Goal: Task Accomplishment & Management: Use online tool/utility

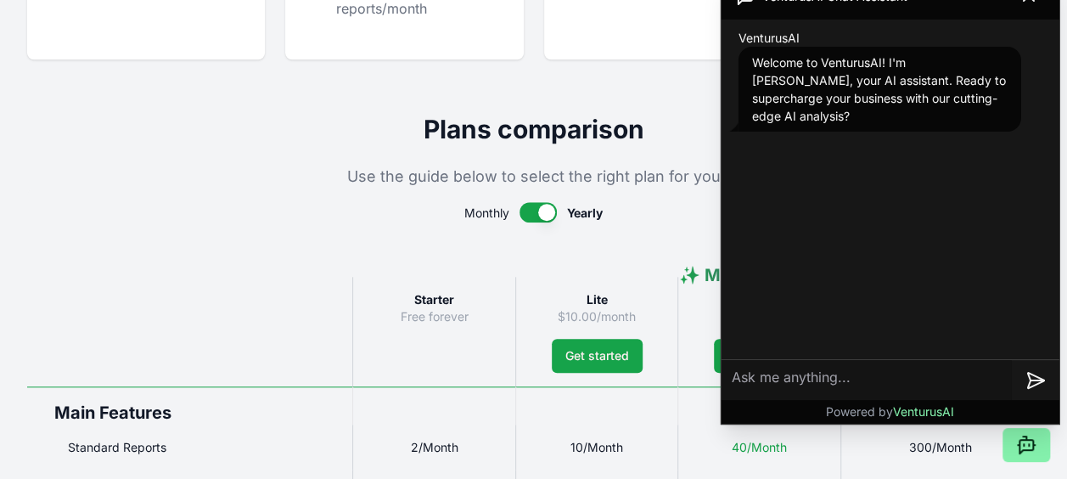
scroll to position [849, 0]
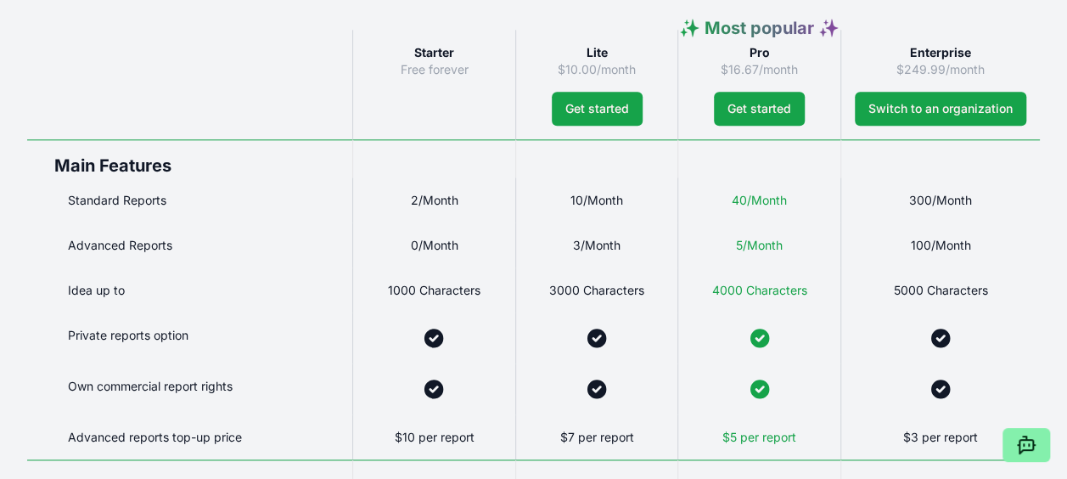
scroll to position [679, 0]
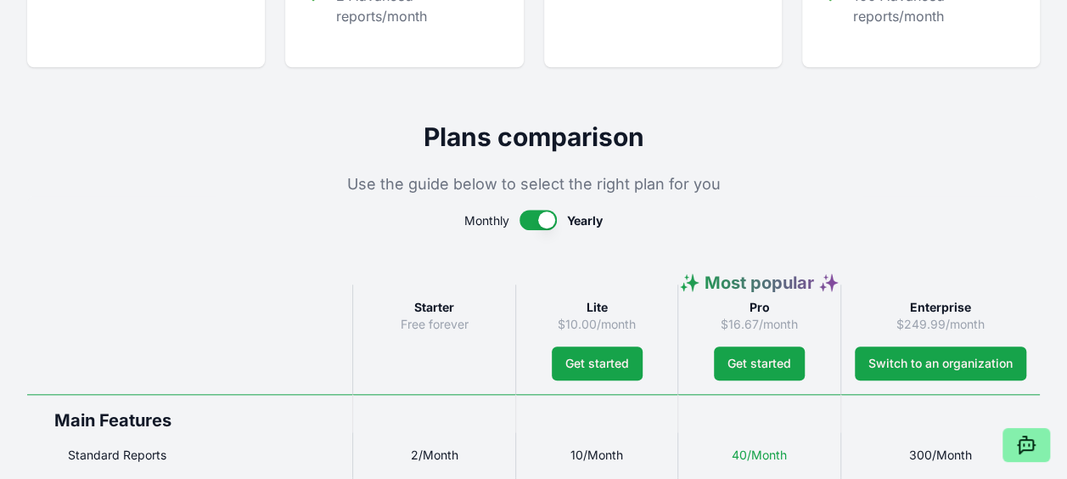
click at [532, 225] on button "button" at bounding box center [538, 220] width 37 height 20
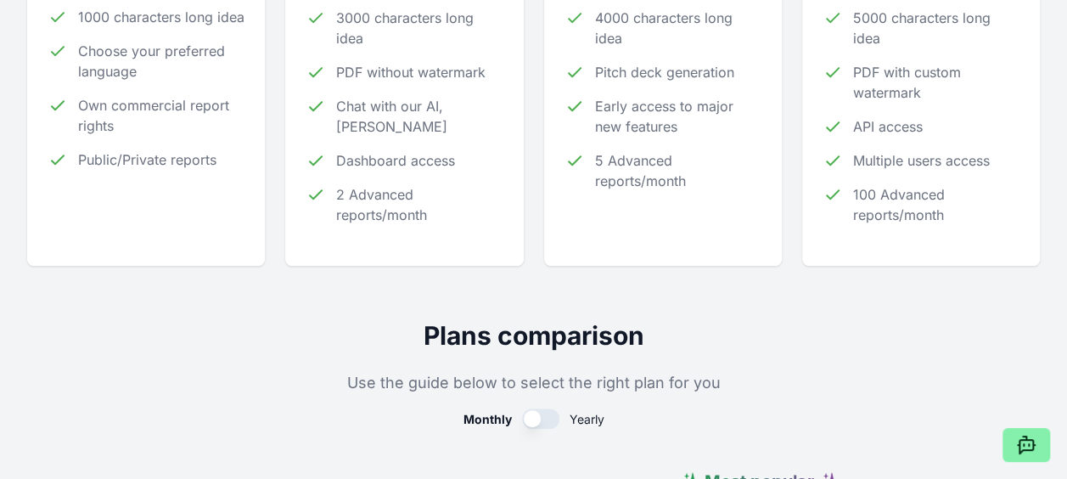
scroll to position [0, 0]
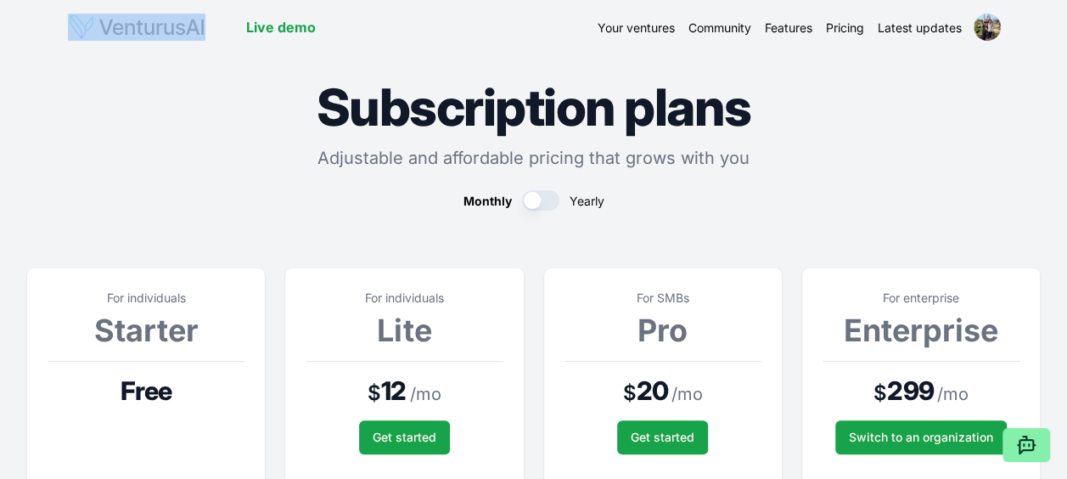
drag, startPoint x: 217, startPoint y: 25, endPoint x: 126, endPoint y: 29, distance: 91.7
click at [126, 29] on div "Live demo" at bounding box center [192, 27] width 248 height 27
drag, startPoint x: 126, startPoint y: 29, endPoint x: 314, endPoint y: 25, distance: 188.5
click at [314, 25] on link "Live demo" at bounding box center [281, 27] width 70 height 20
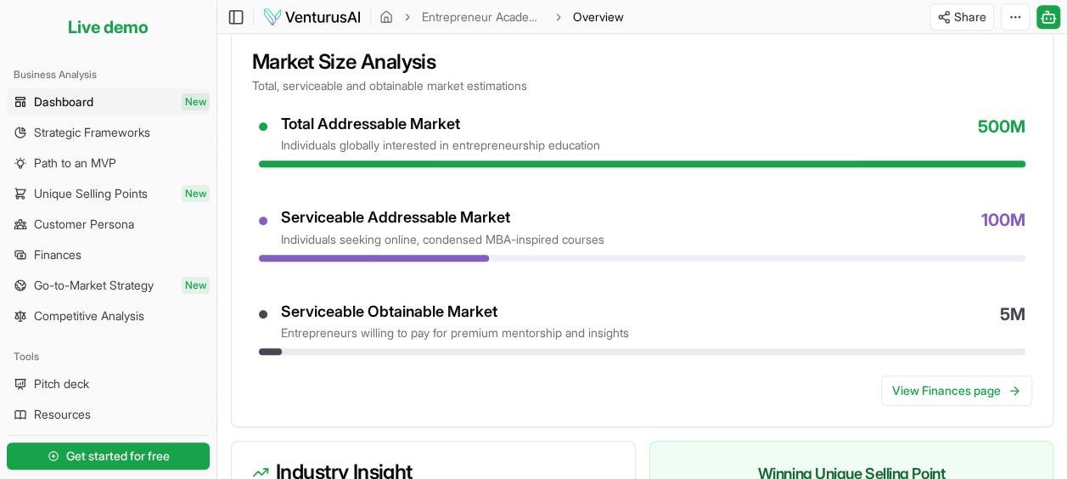
scroll to position [643, 0]
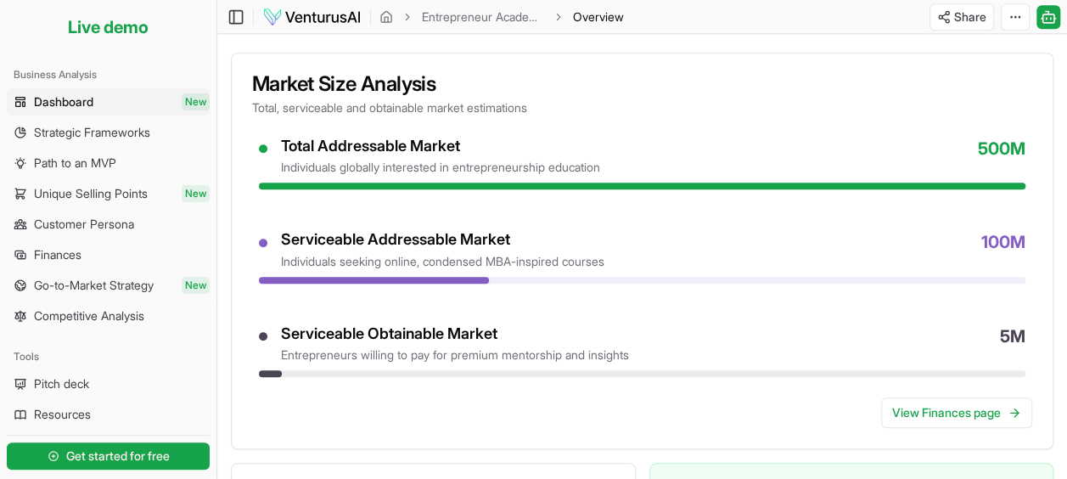
click at [407, 159] on div "individuals globally interested in entrepreneurship education" at bounding box center [440, 167] width 319 height 17
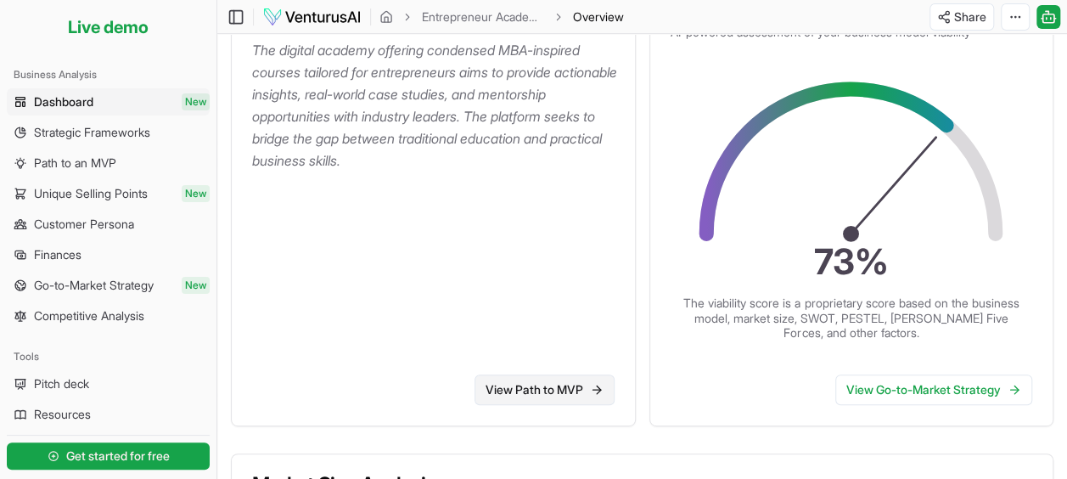
scroll to position [134, 0]
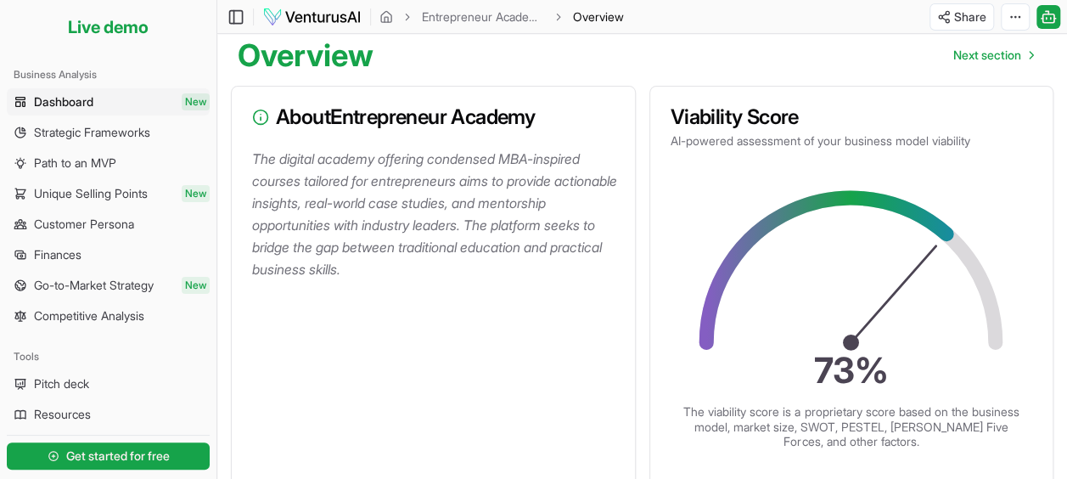
click at [411, 191] on p "The digital academy offering condensed MBA-inspired courses tailored for entrep…" at bounding box center [436, 214] width 369 height 132
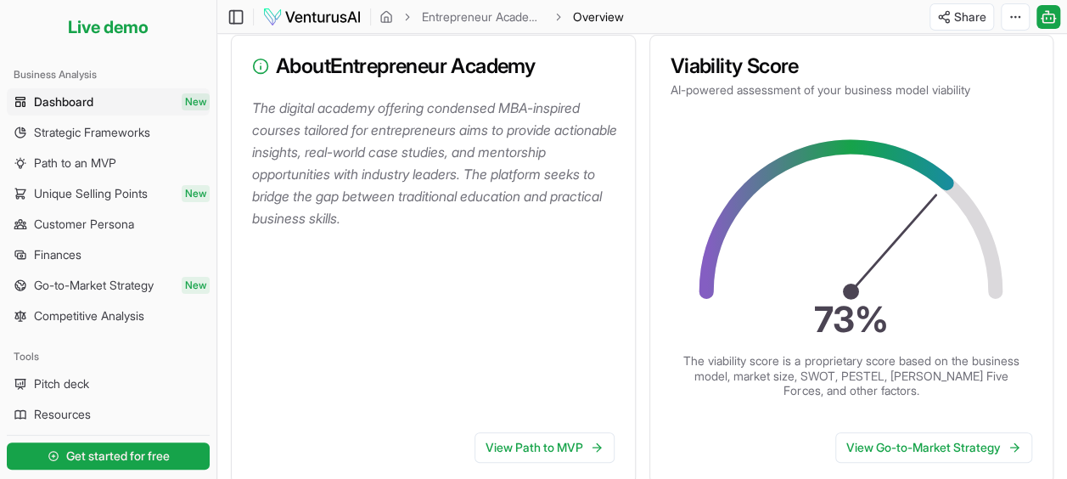
scroll to position [219, 0]
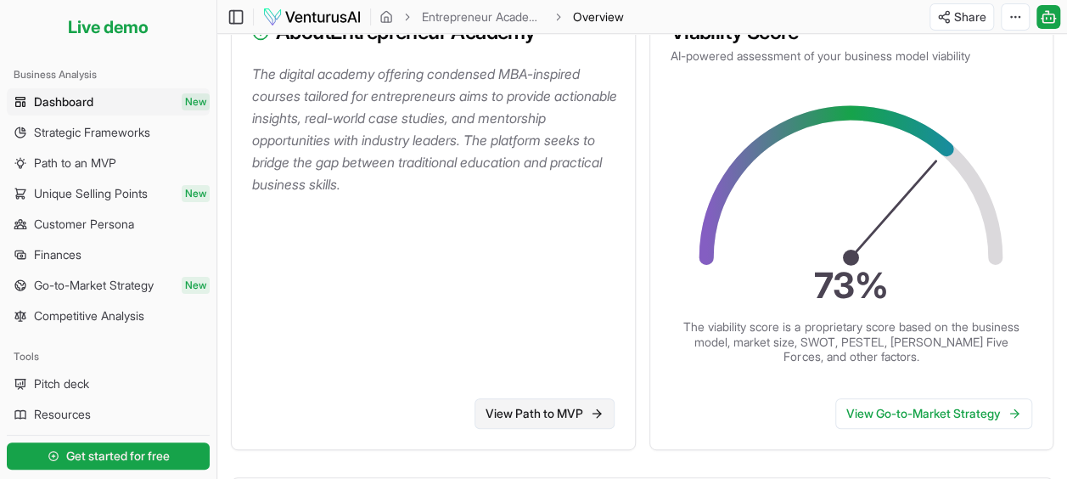
click at [552, 414] on link "View Path to MVP" at bounding box center [545, 413] width 140 height 31
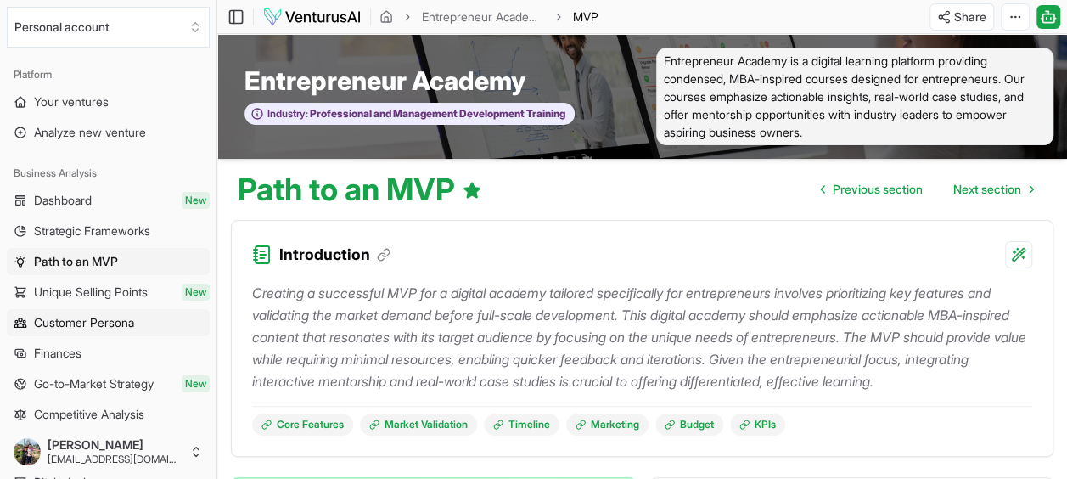
click at [85, 322] on span "Customer Persona" at bounding box center [84, 322] width 100 height 17
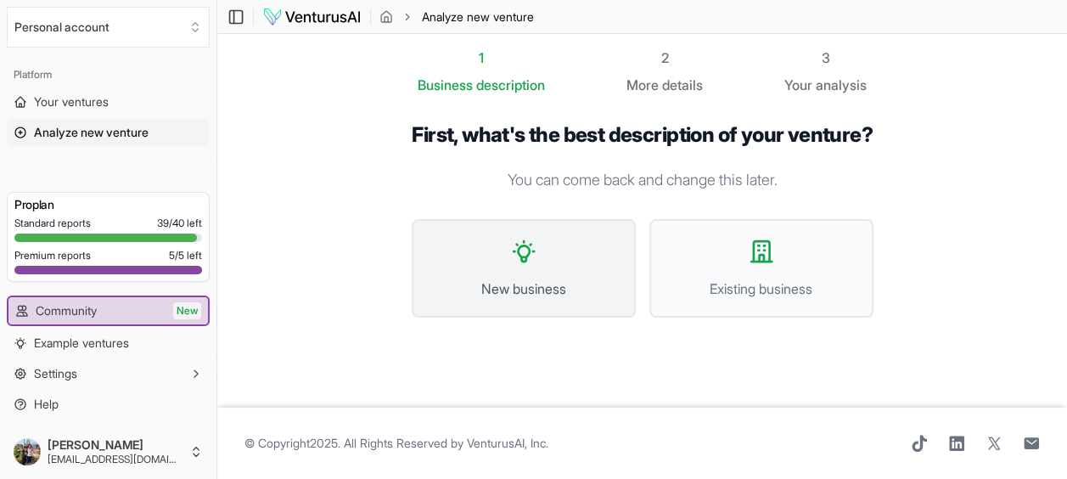
click at [527, 303] on button "New business" at bounding box center [524, 268] width 224 height 98
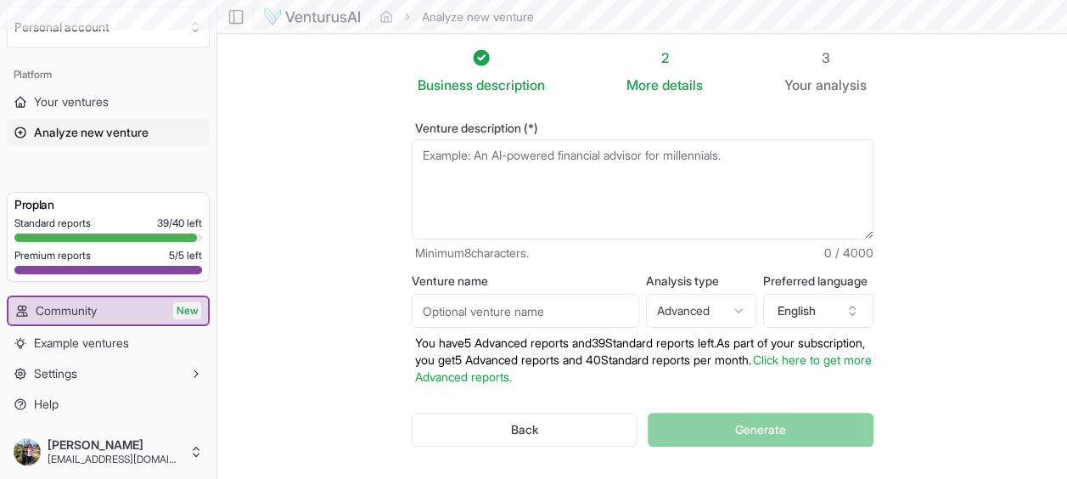
click at [485, 208] on textarea "Venture description (*)" at bounding box center [643, 189] width 462 height 100
paste textarea "Plataforma de experiência única que conecta pessoas físicas, empresas de evento…"
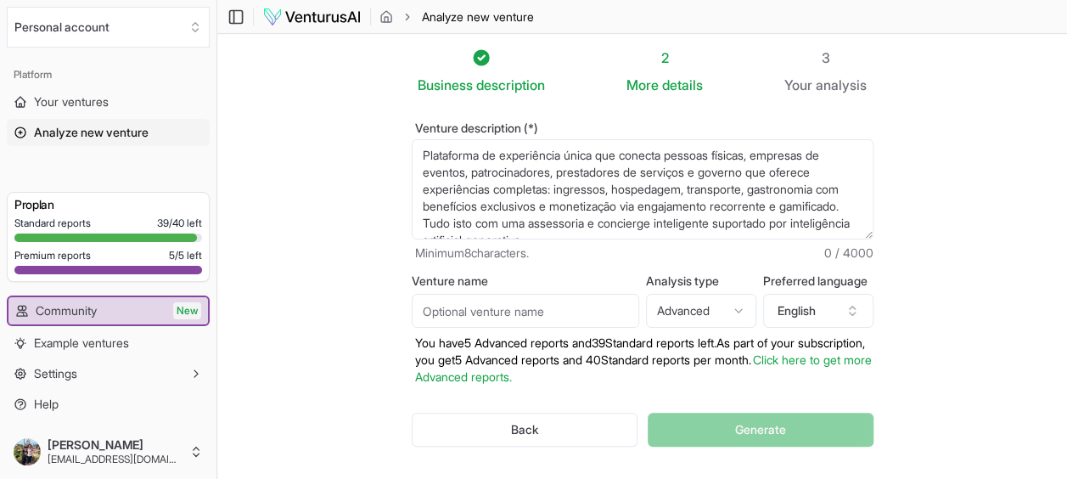
scroll to position [8, 0]
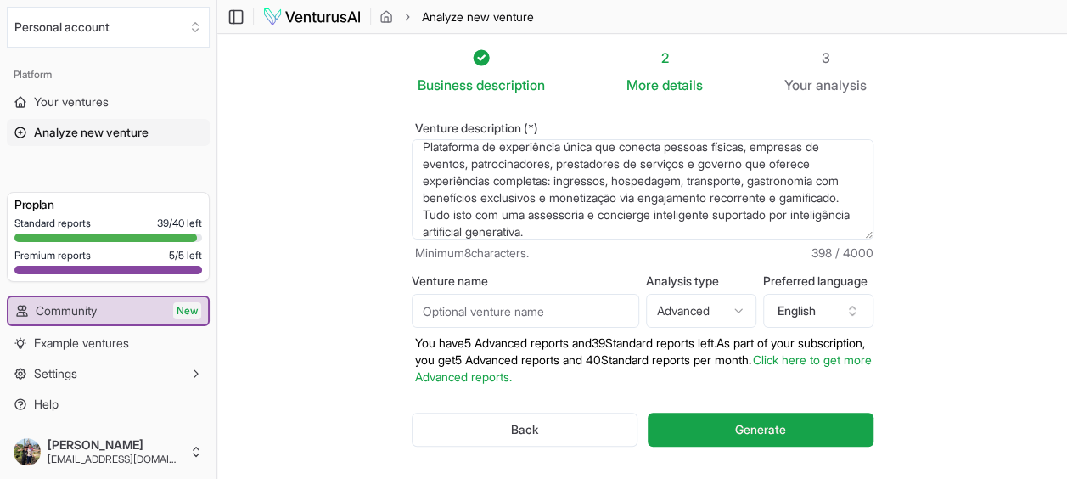
type textarea "Plataforma de experiência única que conecta pessoas físicas, empresas de evento…"
click at [595, 312] on input "Venture name" at bounding box center [526, 311] width 228 height 34
type input "Plataforma de Experiências"
click at [676, 312] on html "We value your privacy We use cookies to enhance your browsing experience, serve…" at bounding box center [533, 239] width 1067 height 479
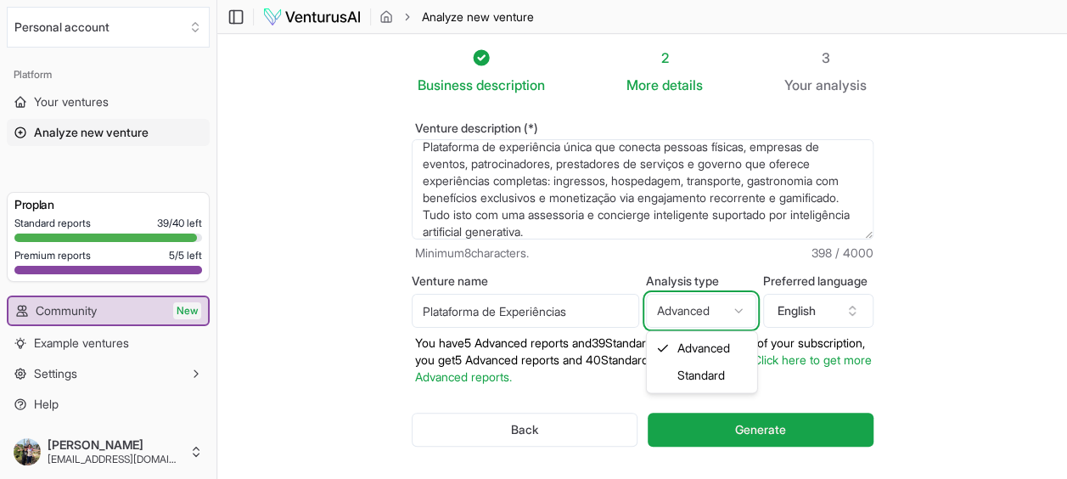
click at [676, 312] on html "We value your privacy We use cookies to enhance your browsing experience, serve…" at bounding box center [533, 239] width 1067 height 479
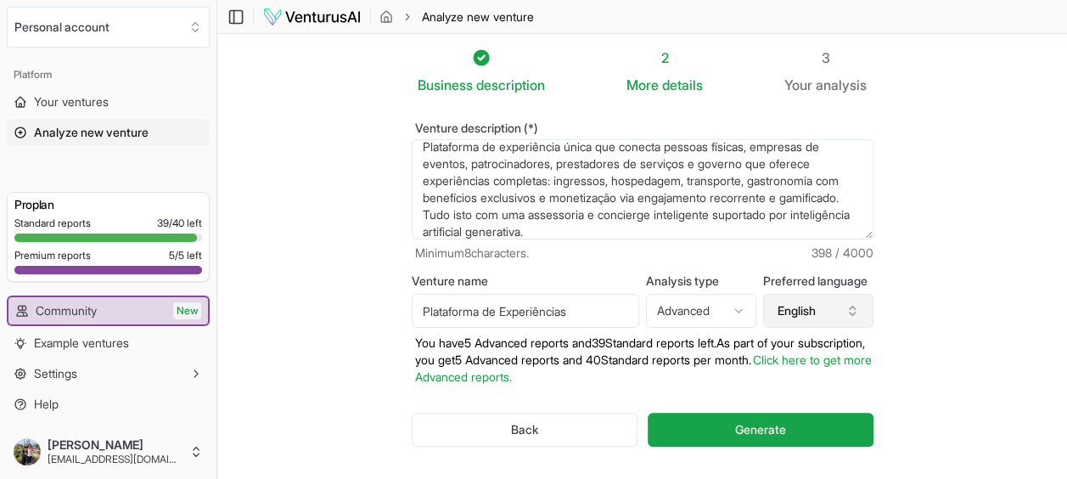
click at [844, 307] on button "English" at bounding box center [818, 311] width 110 height 34
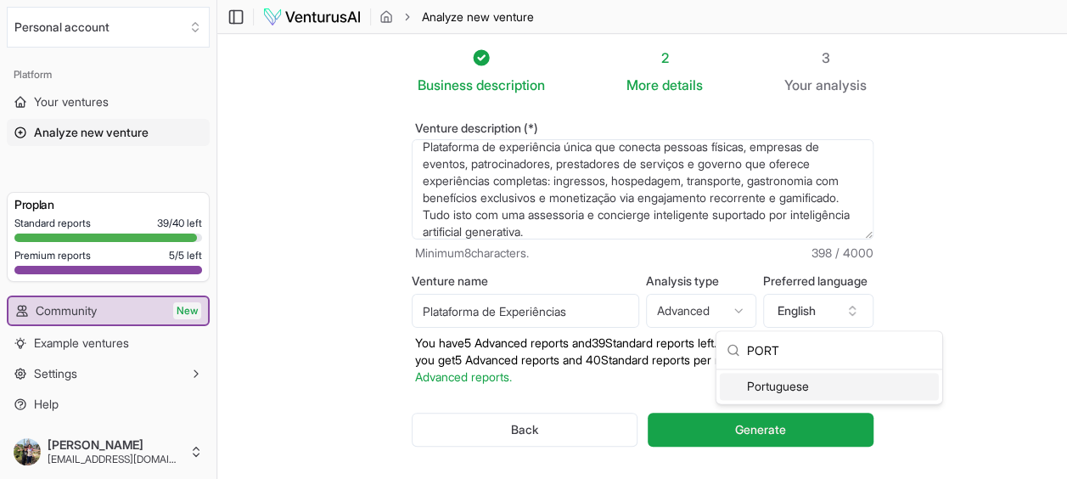
type input "PORT"
click at [775, 386] on div "Portuguese" at bounding box center [829, 386] width 219 height 27
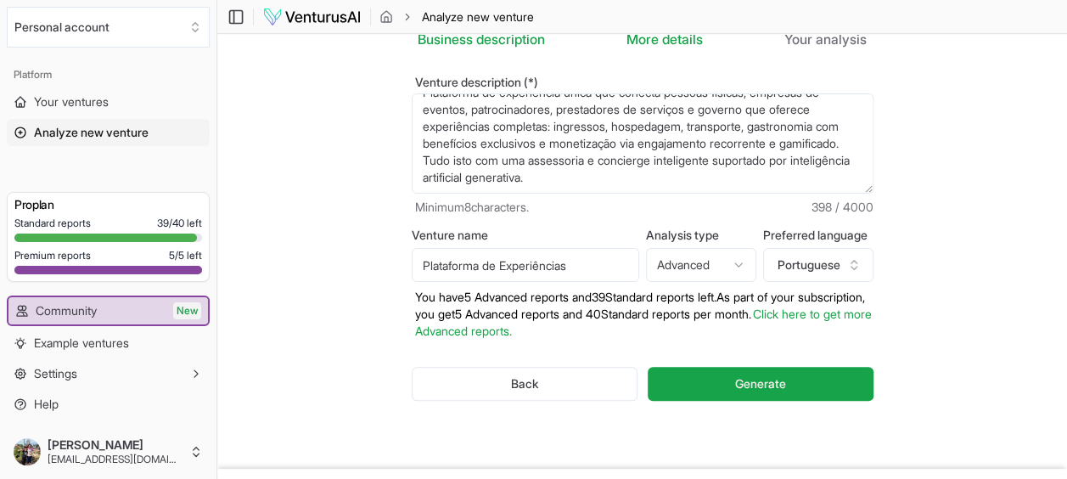
scroll to position [106, 0]
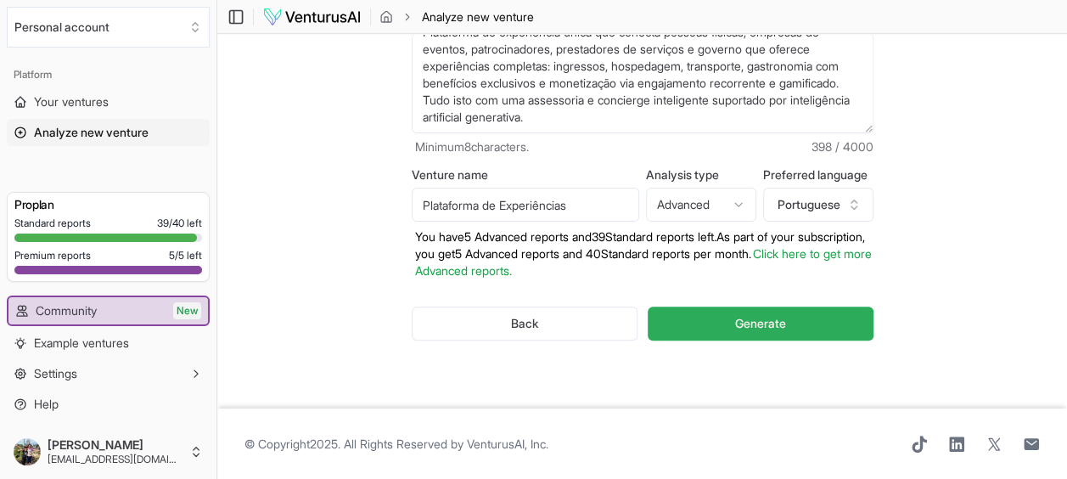
click at [766, 318] on span "Generate" at bounding box center [760, 323] width 51 height 17
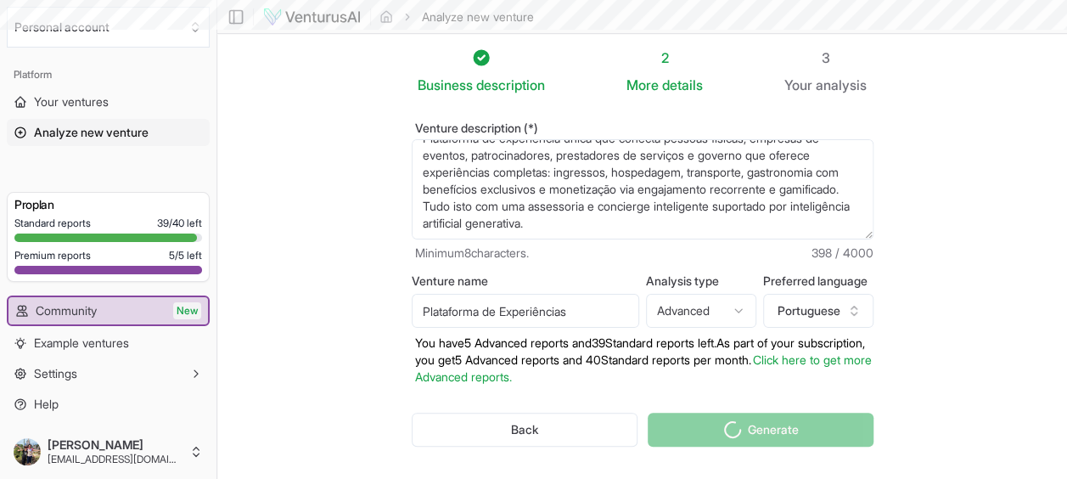
scroll to position [0, 0]
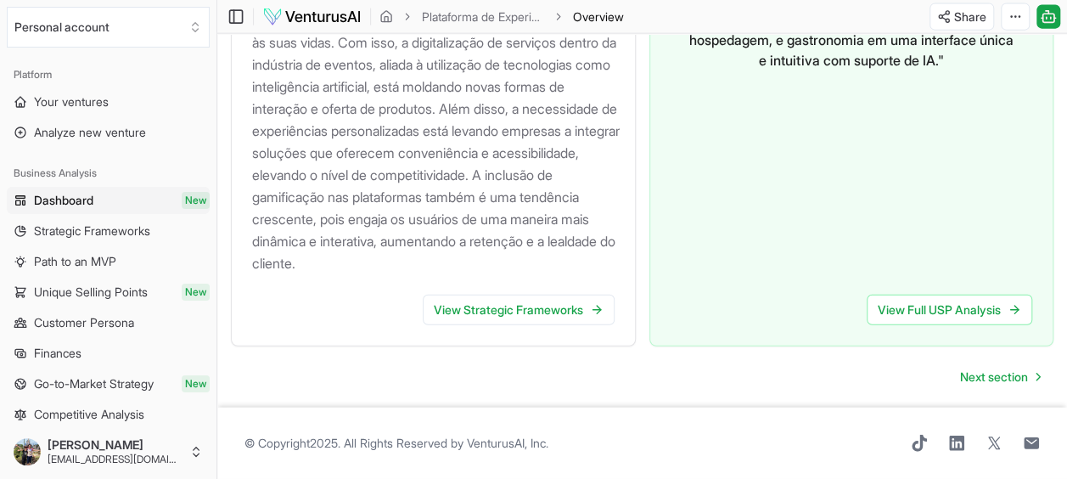
scroll to position [2036, 0]
click at [658, 98] on div "" Nossa plataforma revoluciona a gestão de eventos ao integrar totalmente servi…" at bounding box center [851, 102] width 403 height 357
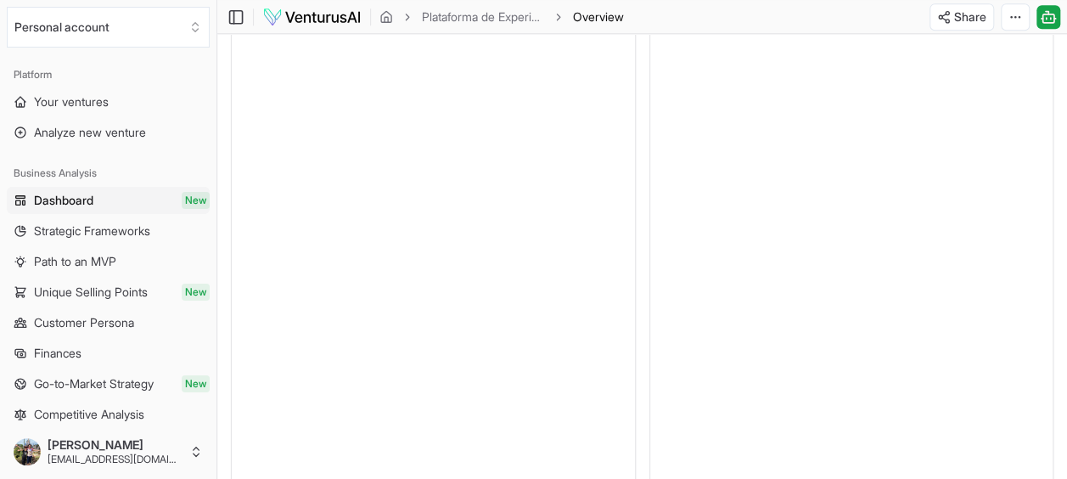
scroll to position [593, 0]
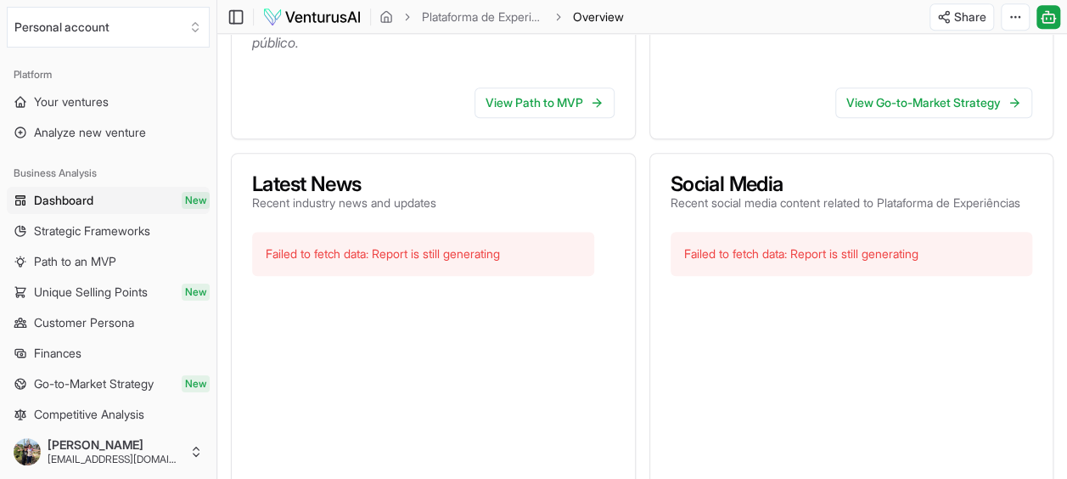
click at [773, 276] on div "Failed to fetch data: Report is still generating" at bounding box center [852, 254] width 362 height 44
click at [492, 276] on div "Failed to fetch data: Report is still generating" at bounding box center [423, 254] width 342 height 44
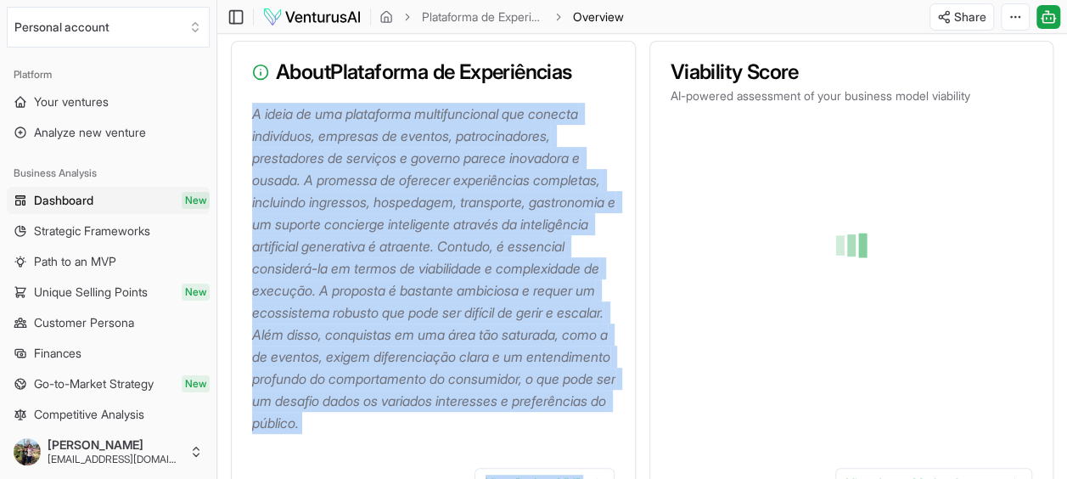
scroll to position [368, 0]
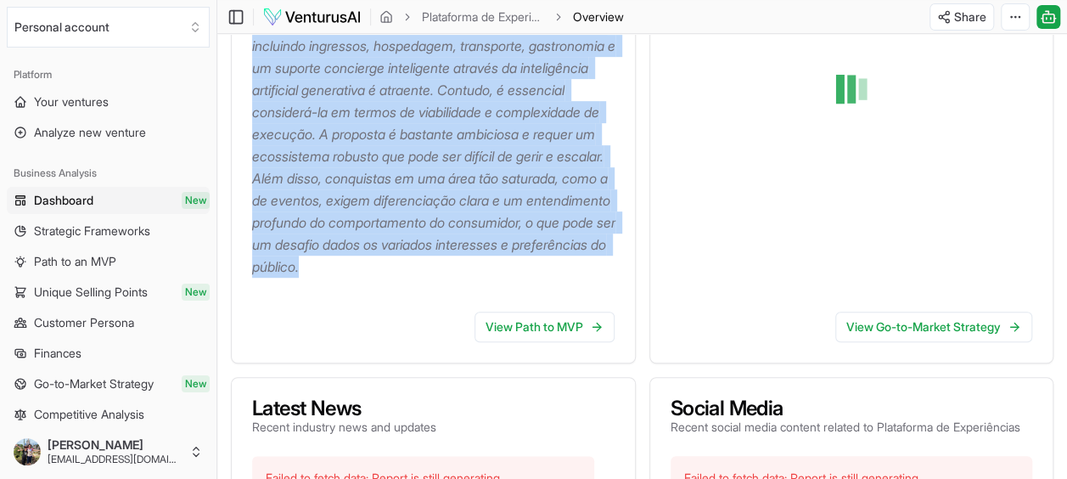
drag, startPoint x: 255, startPoint y: 156, endPoint x: 601, endPoint y: 290, distance: 371.4
click at [601, 278] on p "A ideia de uma plataforma multifuncional que conecta indivíduos, empresas de ev…" at bounding box center [436, 112] width 369 height 331
drag, startPoint x: 601, startPoint y: 290, endPoint x: 462, endPoint y: 187, distance: 173.5
copy p "A ideia de uma plataforma multifuncional que conecta indivíduos, empresas de ev…"
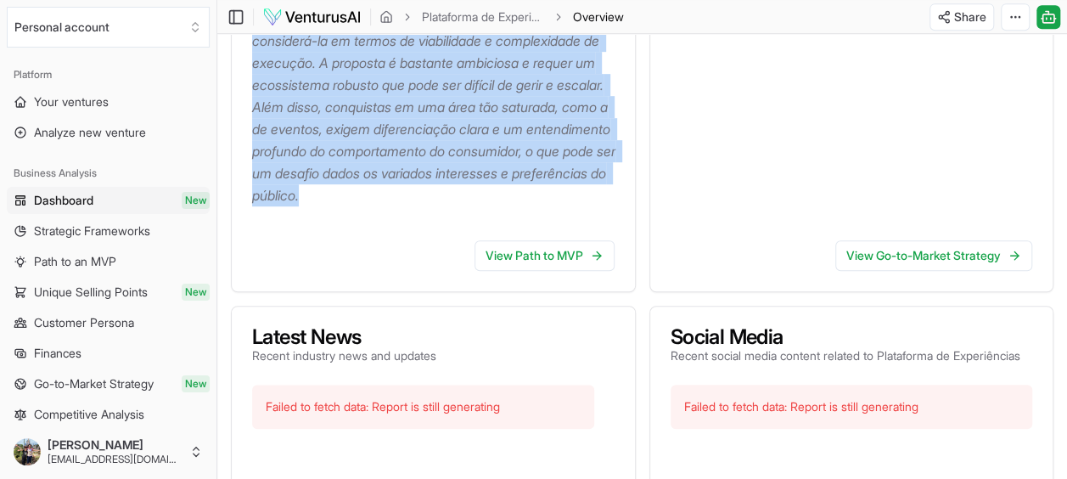
scroll to position [538, 0]
